Goal: Check status: Check status

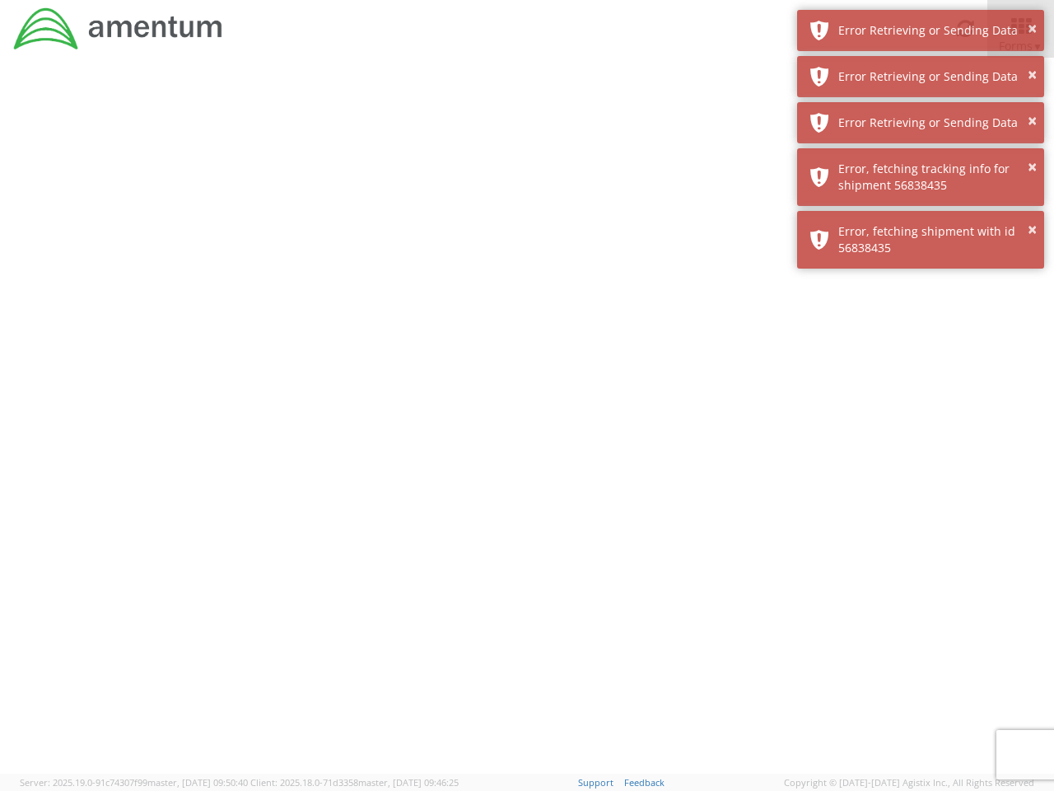
click at [527, 424] on div at bounding box center [527, 416] width 1054 height 716
click at [921, 30] on div "Error Retrieving or Sending Data" at bounding box center [935, 30] width 194 height 16
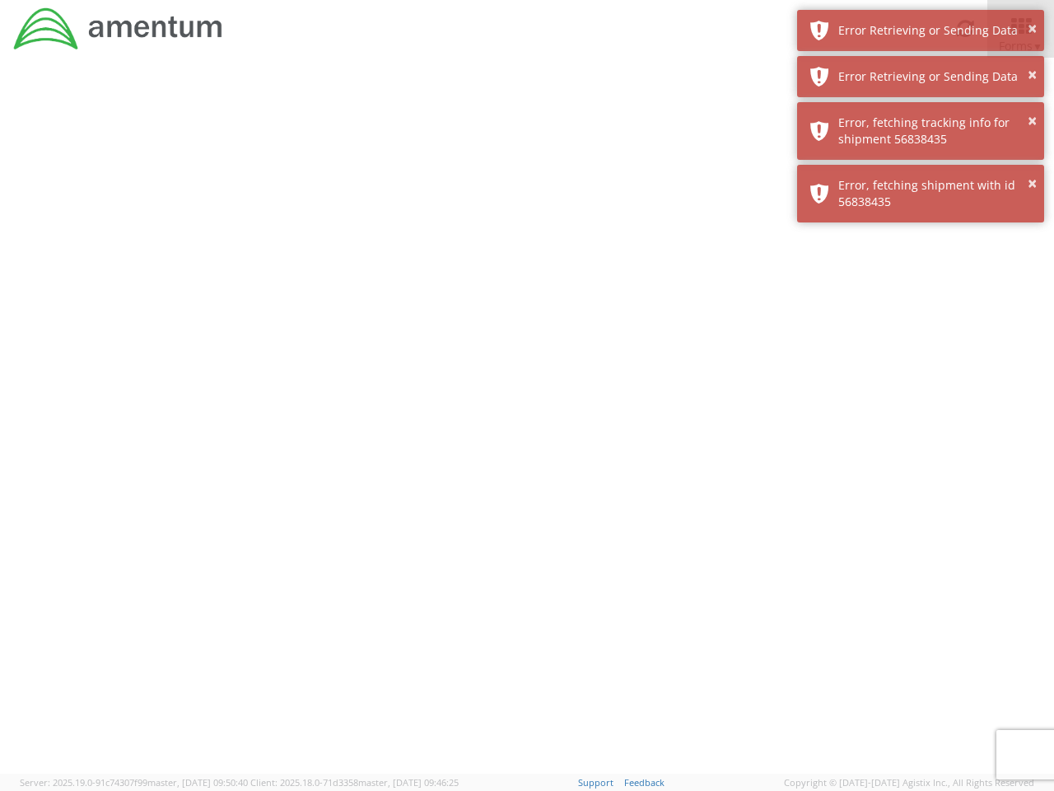
click at [921, 77] on div "Error Retrieving or Sending Data" at bounding box center [935, 76] width 194 height 16
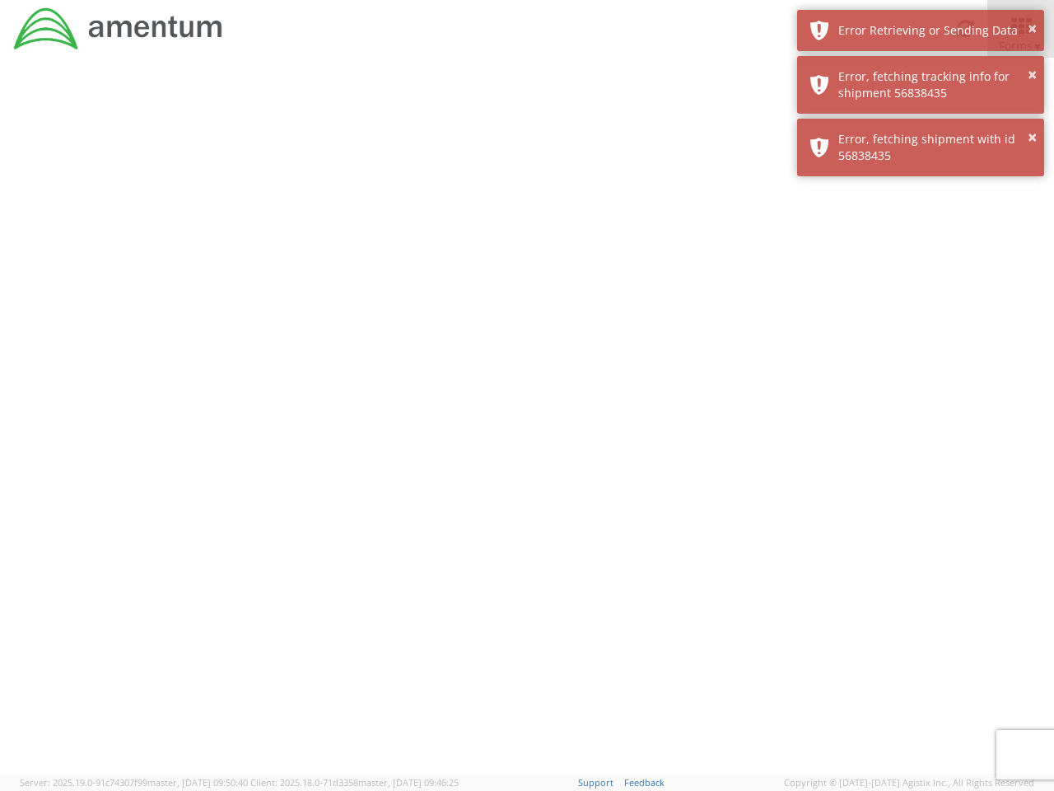
click at [921, 123] on div "× Error, fetching shipment with id 56838435" at bounding box center [920, 148] width 247 height 58
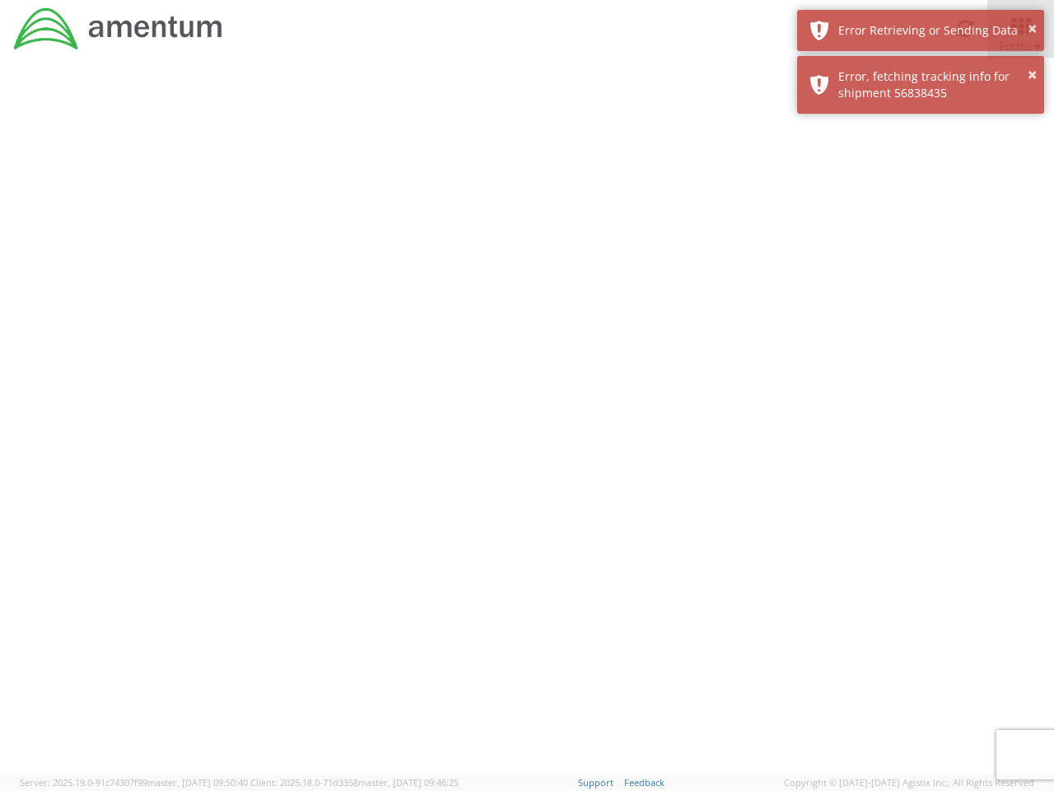
click at [921, 177] on div at bounding box center [527, 416] width 1054 height 716
click at [921, 240] on div at bounding box center [527, 416] width 1054 height 716
